Goal: Find specific page/section: Find specific page/section

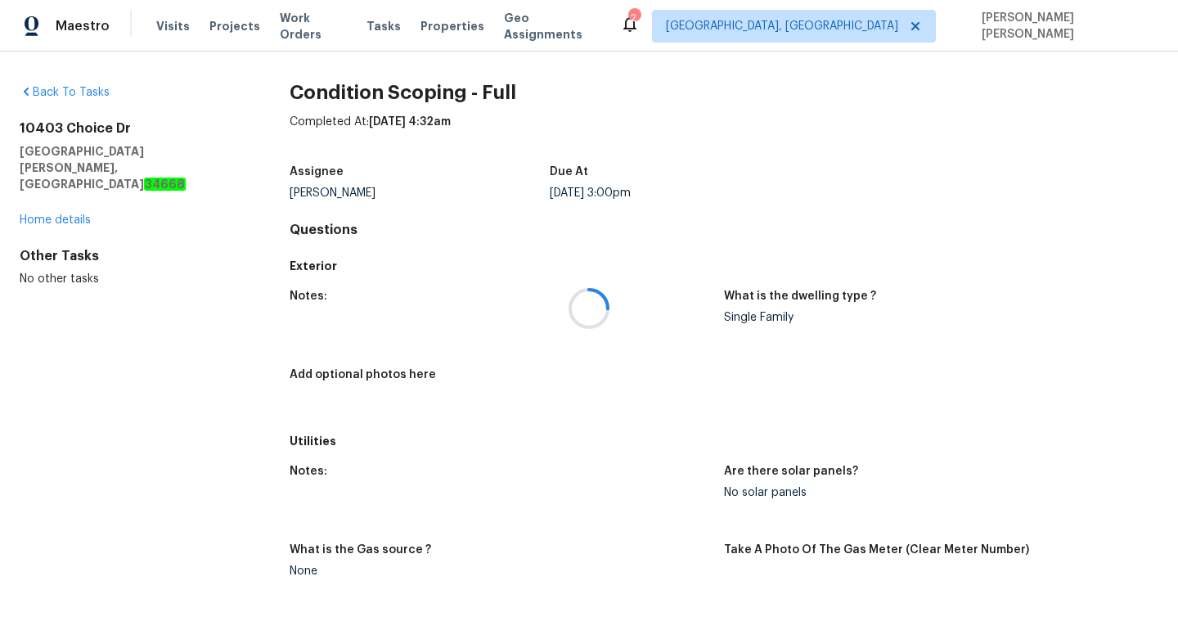
scroll to position [1492, 0]
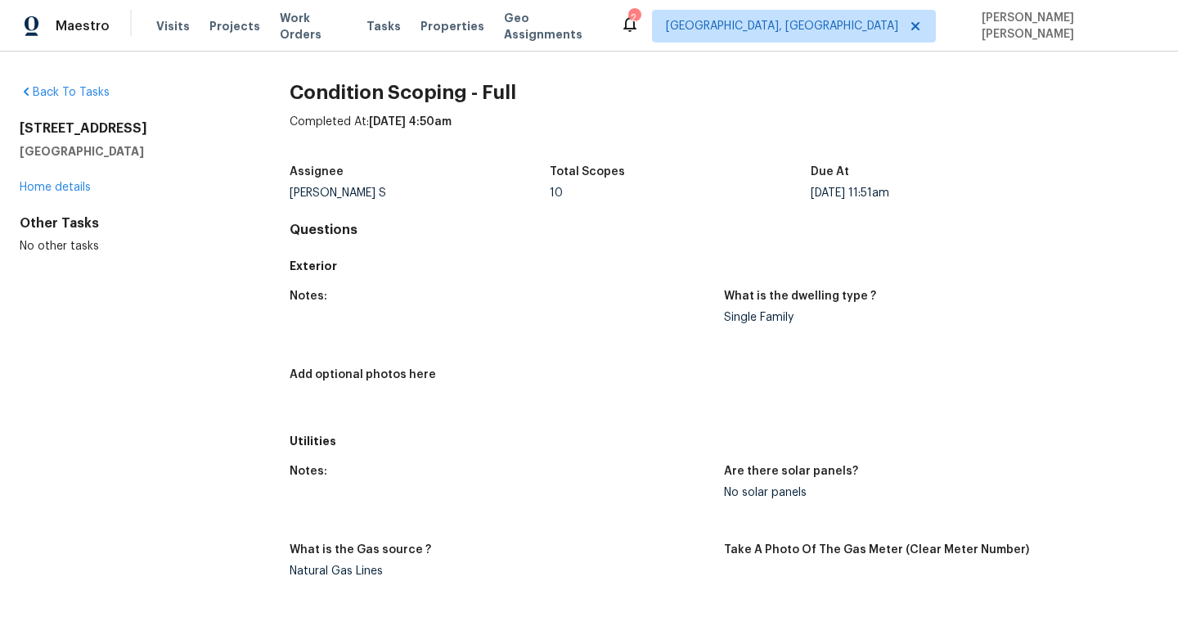
scroll to position [1388, 0]
